Goal: Use online tool/utility: Utilize a website feature to perform a specific function

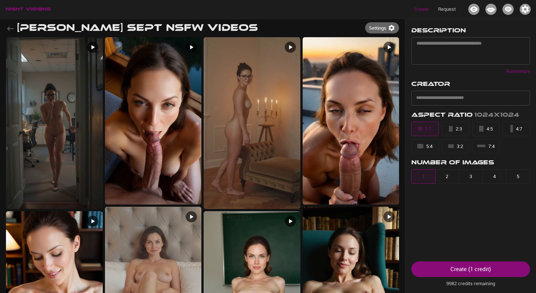
scroll to position [314, 0]
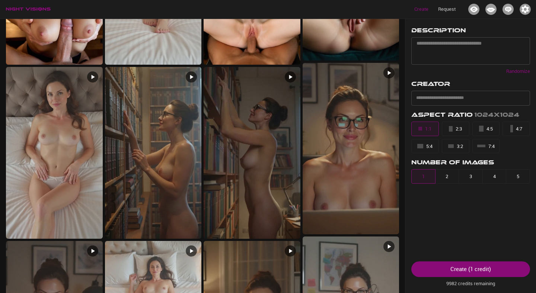
click at [40, 10] on img "button" at bounding box center [28, 9] width 45 height 4
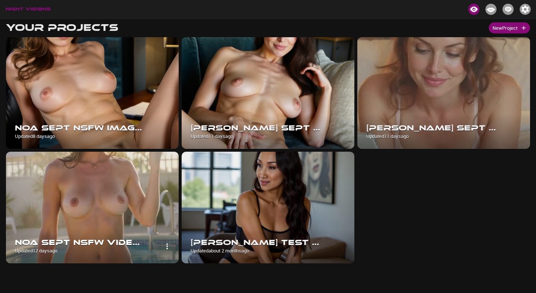
click at [113, 210] on img at bounding box center [92, 208] width 173 height 112
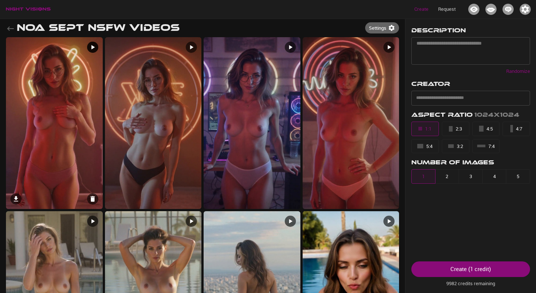
click at [66, 99] on img at bounding box center [54, 123] width 97 height 172
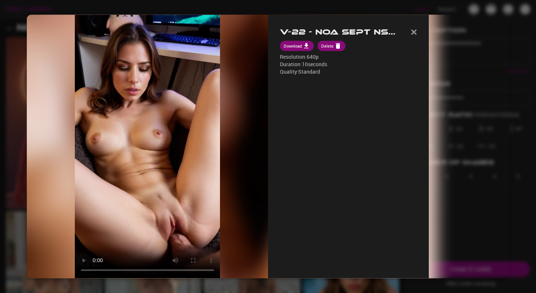
click at [469, 124] on div "Your browser doesn't support this video format. Download the video instead. V-2…" at bounding box center [268, 147] width 482 height 264
click at [411, 37] on header "V-22 - Noa Sept NSFW Videos" at bounding box center [348, 33] width 137 height 14
click at [415, 33] on img "button" at bounding box center [414, 31] width 6 height 5
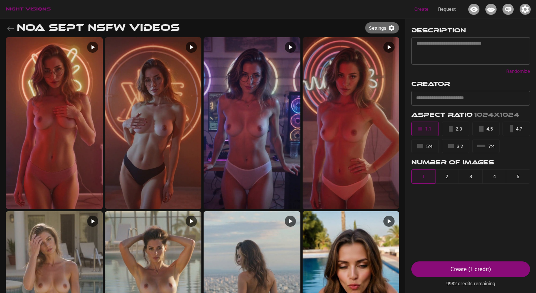
click at [9, 29] on icon "button" at bounding box center [10, 28] width 7 height 4
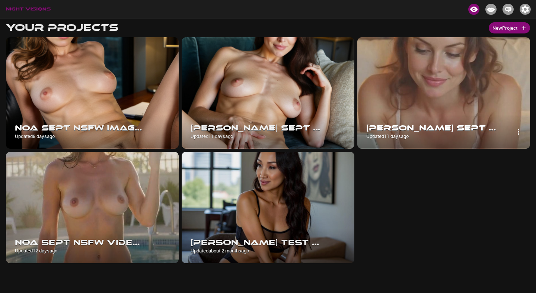
click at [442, 100] on img at bounding box center [443, 93] width 173 height 112
click at [444, 91] on img at bounding box center [443, 93] width 173 height 112
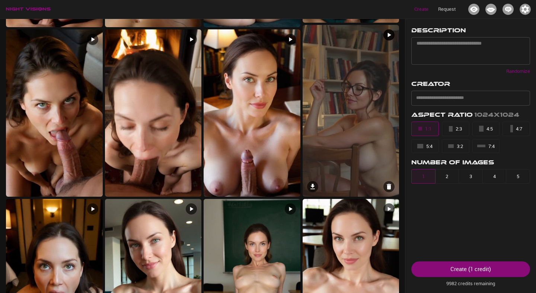
scroll to position [869, 0]
click at [160, 160] on img at bounding box center [153, 113] width 97 height 167
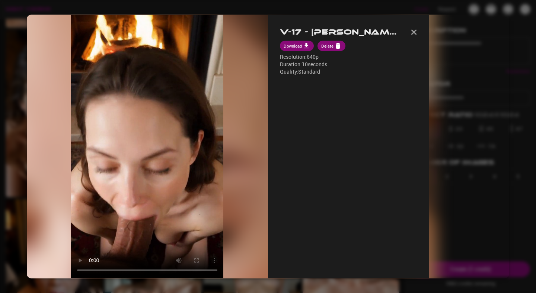
click at [440, 285] on div at bounding box center [268, 146] width 536 height 293
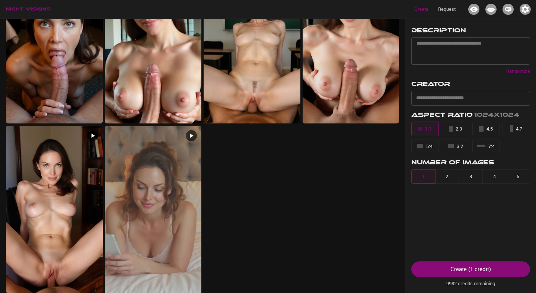
scroll to position [1112, 0]
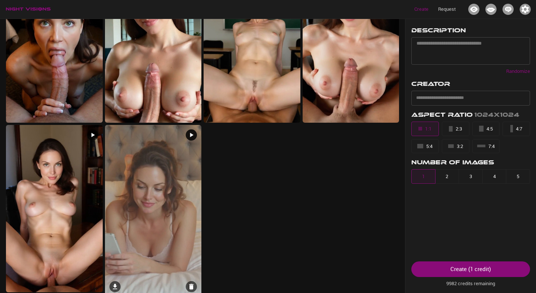
click at [178, 215] on img at bounding box center [153, 211] width 97 height 172
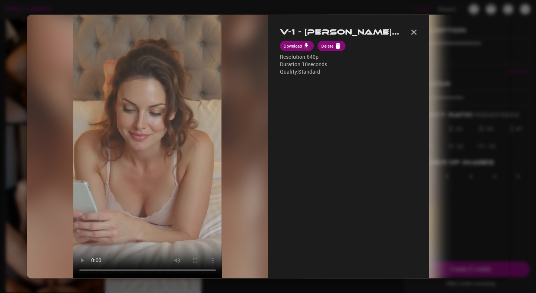
click at [343, 9] on div at bounding box center [268, 146] width 536 height 293
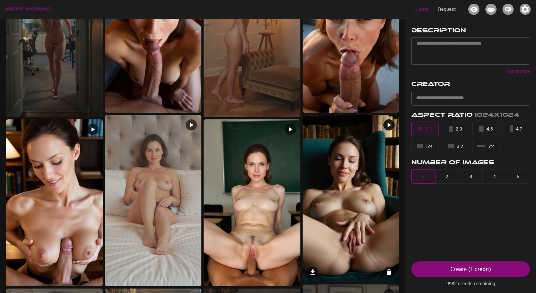
scroll to position [93, 0]
